Goal: Communication & Community: Participate in discussion

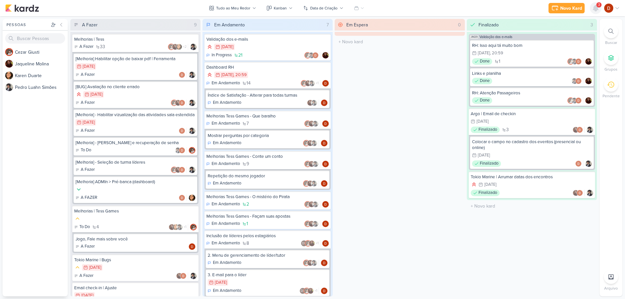
click at [599, 10] on icon at bounding box center [595, 8] width 8 height 8
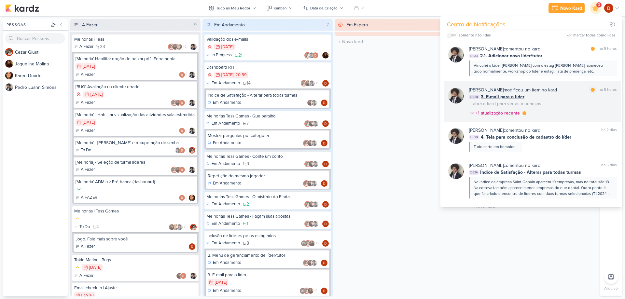
click at [509, 114] on div "+1 atualização recente" at bounding box center [498, 113] width 46 height 7
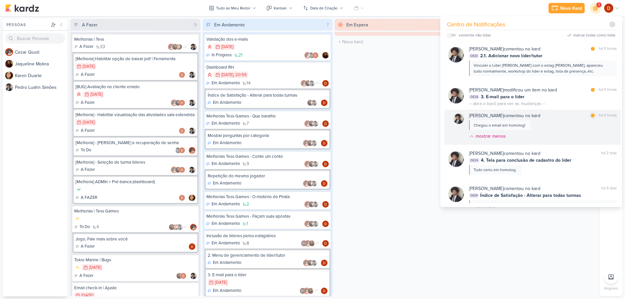
click at [513, 130] on div "[PERSON_NAME] comentou no kard marcar como lida há 5 horas Chegou o email em ho…" at bounding box center [543, 127] width 148 height 30
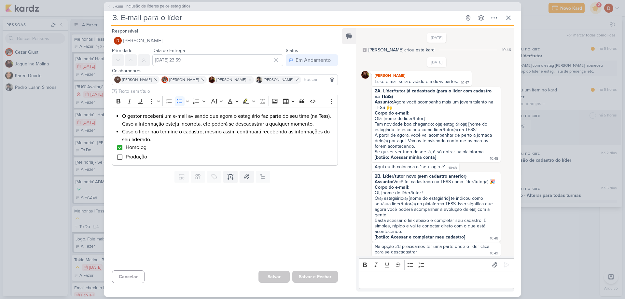
scroll to position [251, 0]
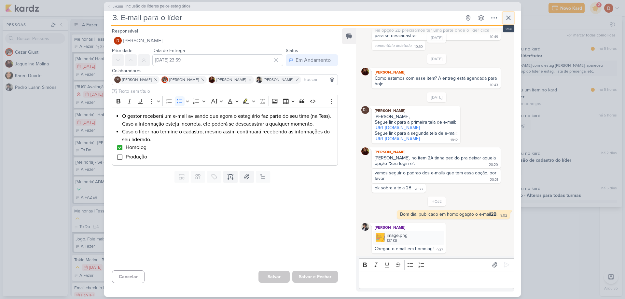
click at [510, 17] on icon at bounding box center [508, 18] width 8 height 8
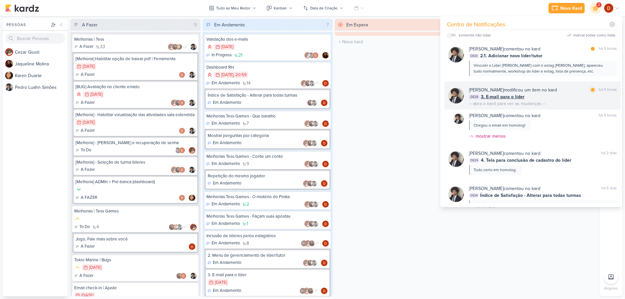
click at [566, 99] on div "DE28 3. E-mail para o líder" at bounding box center [543, 96] width 148 height 7
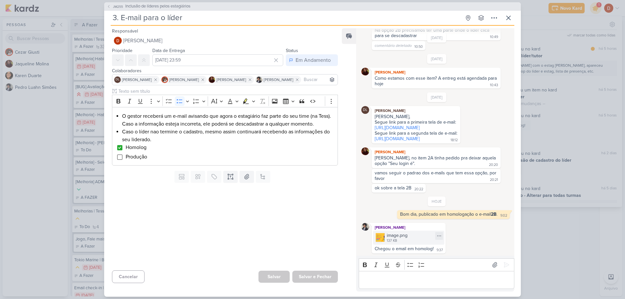
click at [385, 237] on div "image.png 137 KB" at bounding box center [408, 238] width 71 height 14
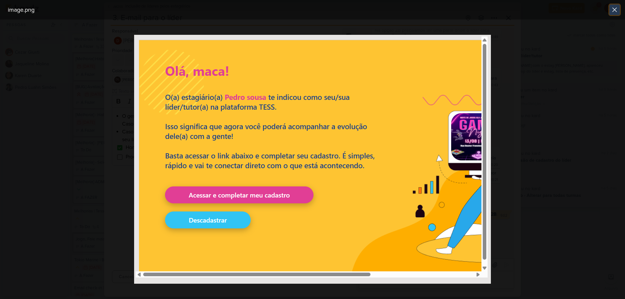
click at [613, 12] on icon at bounding box center [614, 10] width 8 height 8
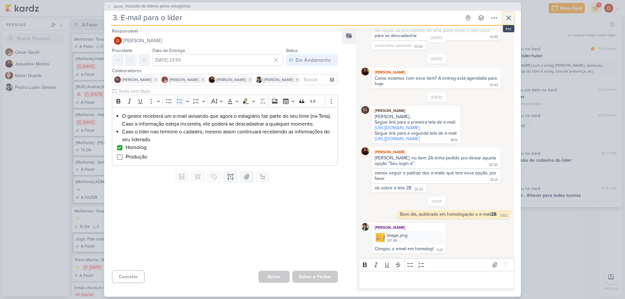
click at [510, 16] on icon at bounding box center [508, 18] width 8 height 8
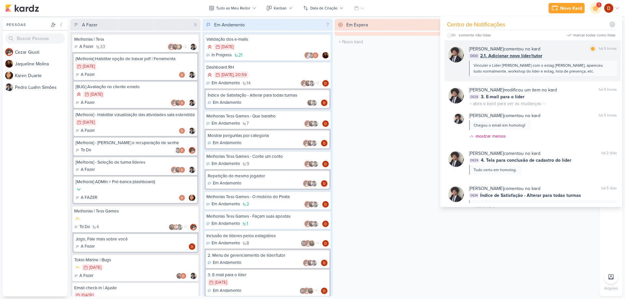
click at [557, 66] on div "Vinculei o Líder [PERSON_NAME] com o estag [PERSON_NAME], apareceu tudo normalm…" at bounding box center [542, 68] width 138 height 12
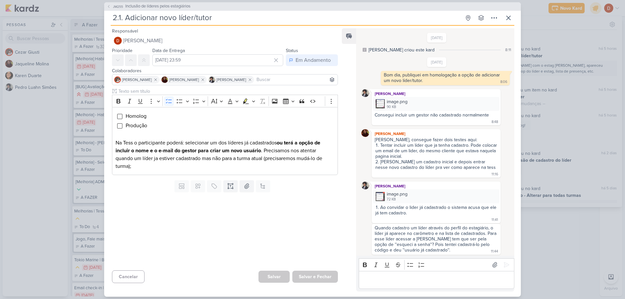
scroll to position [298, 0]
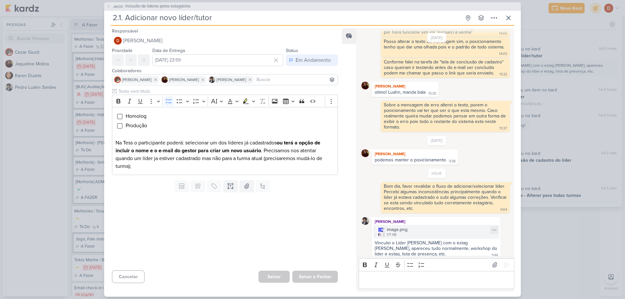
click at [380, 229] on img at bounding box center [379, 231] width 9 height 9
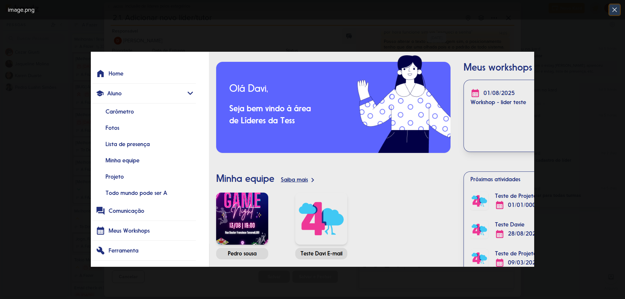
click at [615, 12] on icon at bounding box center [614, 10] width 8 height 8
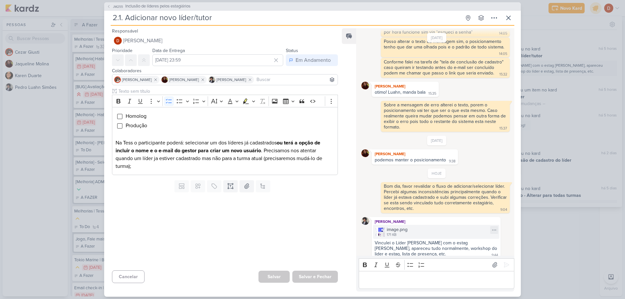
click at [400, 226] on div "image.png" at bounding box center [396, 229] width 21 height 7
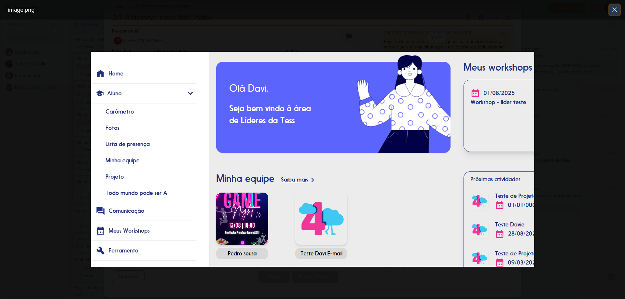
click at [617, 7] on icon at bounding box center [614, 10] width 8 height 8
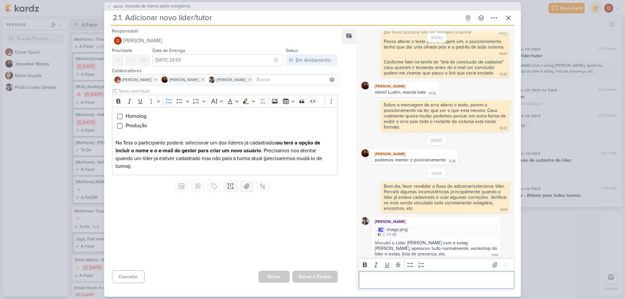
click at [384, 279] on p "Editor editing area: main" at bounding box center [436, 280] width 149 height 8
click at [513, 16] on button at bounding box center [508, 18] width 12 height 12
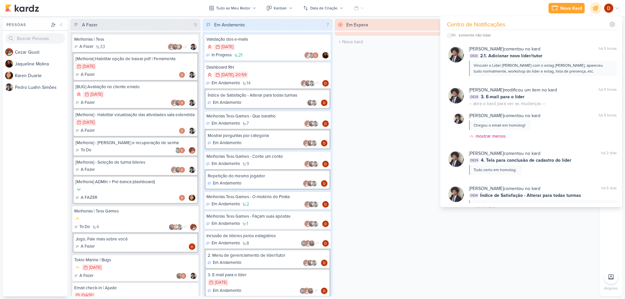
click at [476, 10] on div "Novo Kard Ctrl + k Centro de Notificações somente não lidas" at bounding box center [312, 8] width 614 height 16
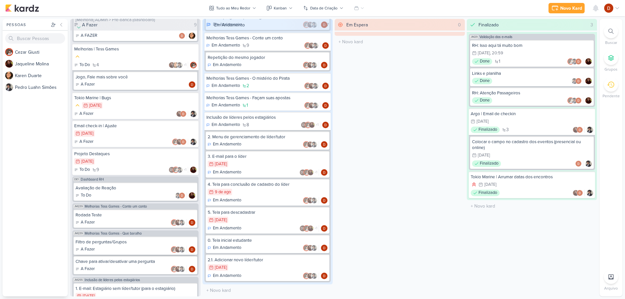
scroll to position [224, 0]
